Goal: Check status: Check status

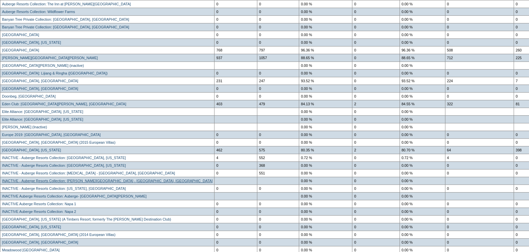
scroll to position [223, 0]
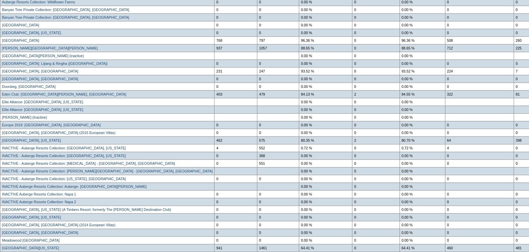
click at [257, 129] on td "0" at bounding box center [278, 125] width 42 height 8
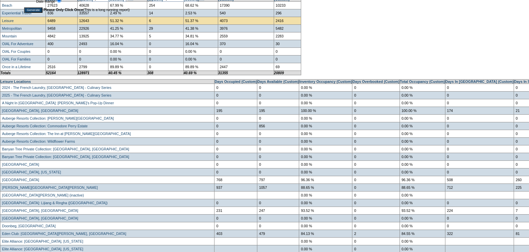
scroll to position [0, 0]
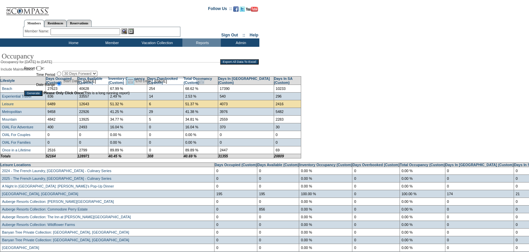
click at [134, 82] on link "Open the calendar popup." at bounding box center [130, 81] width 7 height 7
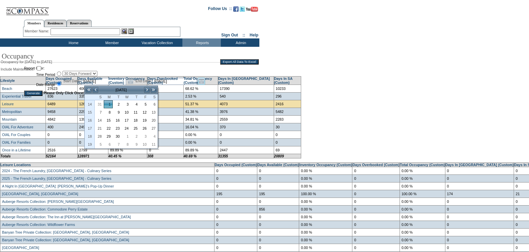
click at [205, 85] on link "Open the calendar popup." at bounding box center [201, 81] width 7 height 7
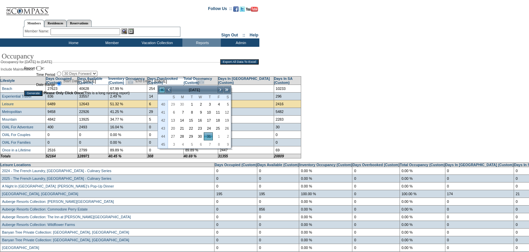
click at [162, 88] on link "<<" at bounding box center [162, 90] width 7 height 7
click at [224, 89] on link ">>" at bounding box center [226, 90] width 7 height 7
click at [225, 89] on link ">>" at bounding box center [226, 90] width 7 height 7
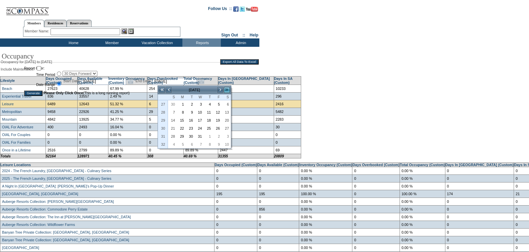
click at [225, 89] on link ">>" at bounding box center [226, 90] width 7 height 7
click at [160, 87] on link "<<" at bounding box center [162, 90] width 7 height 7
click at [198, 133] on link "31" at bounding box center [199, 136] width 8 height 7
type input "2024-07-31"
type input "7/31/2024"
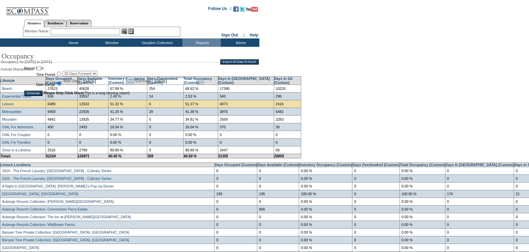
click at [134, 81] on link "Open the calendar popup." at bounding box center [130, 81] width 7 height 7
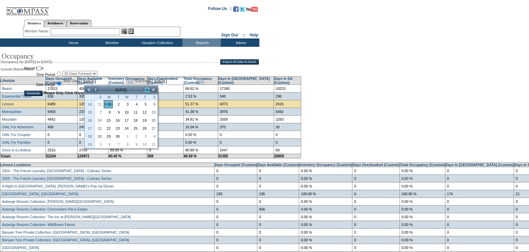
click at [146, 89] on link ">" at bounding box center [147, 90] width 7 height 7
click at [110, 142] on link "1" at bounding box center [108, 144] width 8 height 7
type input "[DATE]"
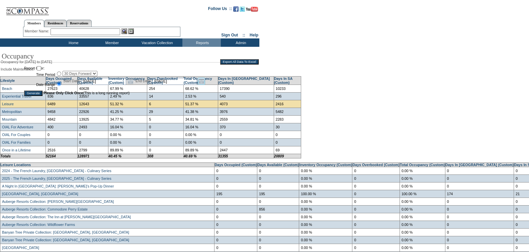
click at [205, 81] on link "Open the calendar popup." at bounding box center [201, 81] width 7 height 7
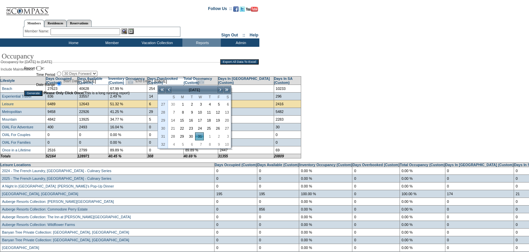
drag, startPoint x: 218, startPoint y: 91, endPoint x: 214, endPoint y: 95, distance: 5.2
click at [218, 91] on link ">" at bounding box center [220, 90] width 7 height 7
click at [225, 136] on link "31" at bounding box center [226, 136] width 8 height 7
type input "[DATE]"
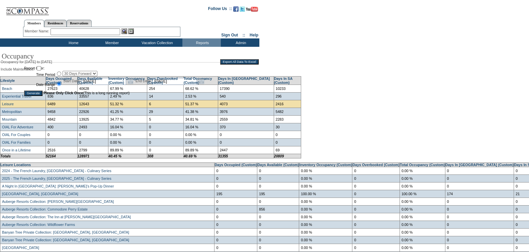
click at [35, 95] on input "Generate" at bounding box center [33, 93] width 18 height 5
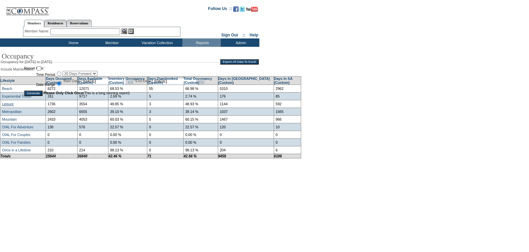
click at [11, 106] on link "Leisure" at bounding box center [8, 104] width 12 height 4
